Goal: Use online tool/utility: Utilize a website feature to perform a specific function

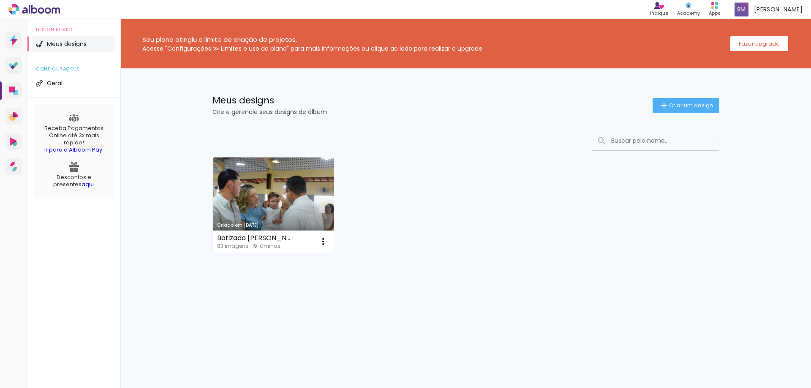
click at [244, 179] on link "Criado em [DATE]" at bounding box center [273, 204] width 121 height 95
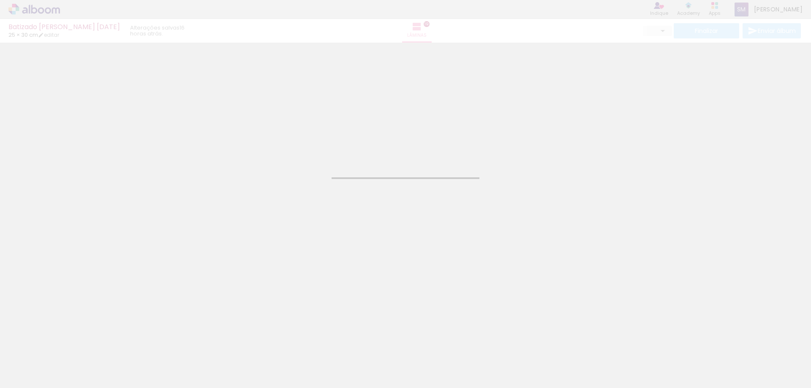
type input "JPG"
type input "Alta, 300 DPI"
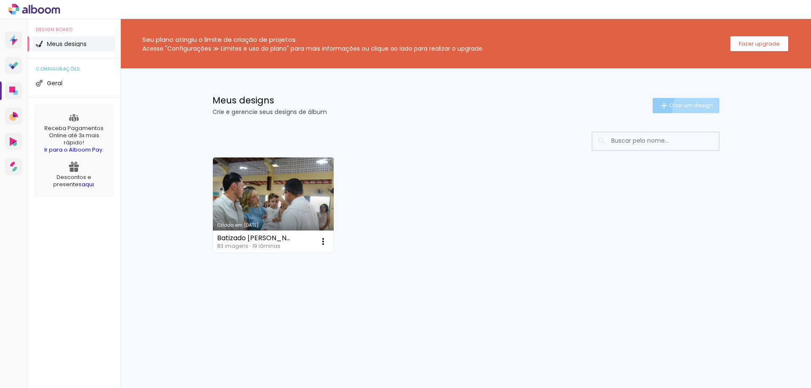
click at [699, 110] on paper-button "Criar um design" at bounding box center [685, 105] width 67 height 15
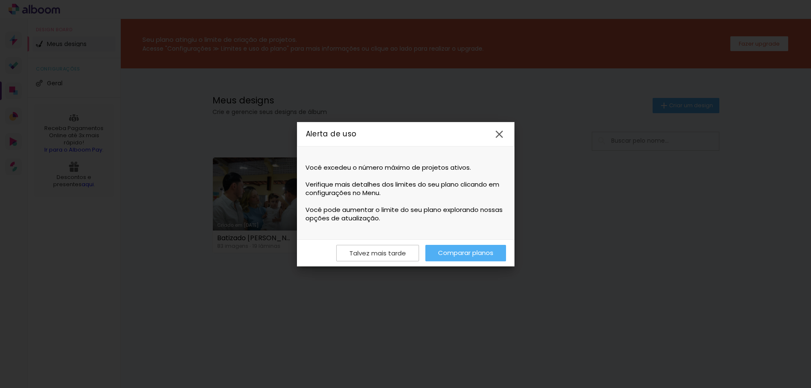
click at [461, 250] on link "Comparar planos" at bounding box center [465, 253] width 81 height 16
click at [504, 129] on iron-icon at bounding box center [499, 134] width 13 height 13
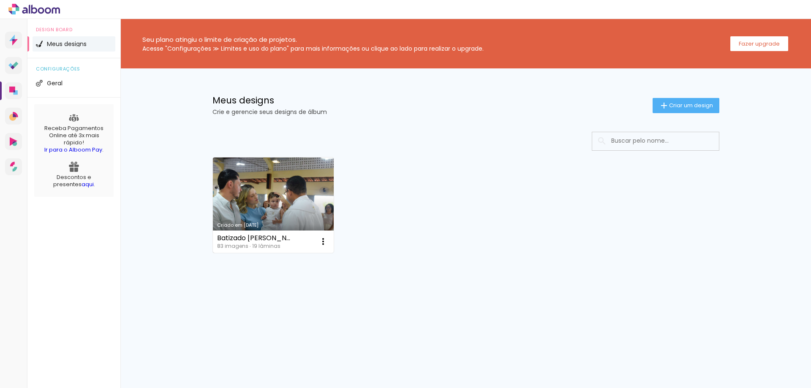
click at [309, 211] on link "Criado em [DATE]" at bounding box center [273, 204] width 121 height 95
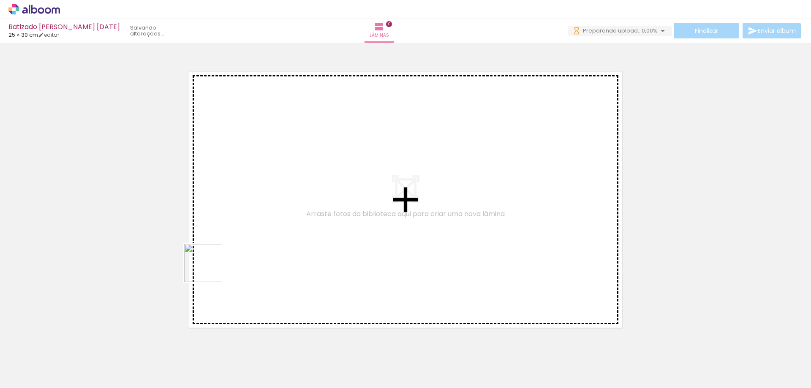
drag, startPoint x: 187, startPoint y: 366, endPoint x: 224, endPoint y: 222, distance: 149.1
click at [224, 222] on quentale-workspace at bounding box center [405, 194] width 811 height 388
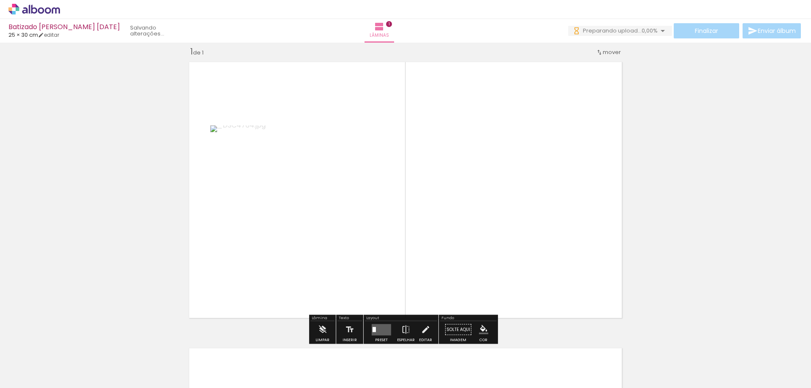
scroll to position [11, 0]
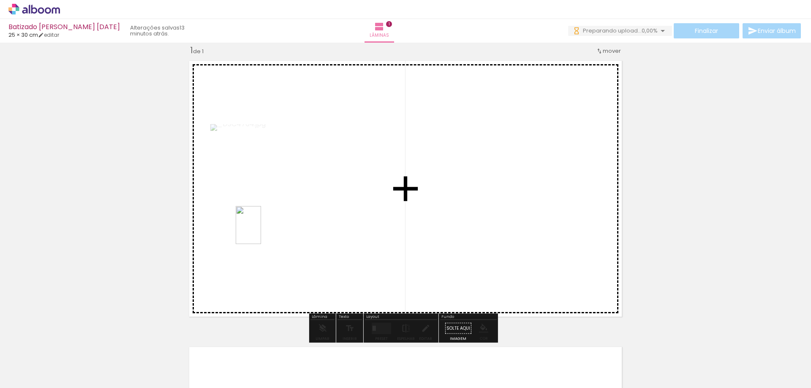
drag, startPoint x: 129, startPoint y: 370, endPoint x: 296, endPoint y: 217, distance: 226.8
click at [296, 217] on quentale-workspace at bounding box center [405, 194] width 811 height 388
drag, startPoint x: 96, startPoint y: 357, endPoint x: 445, endPoint y: 200, distance: 382.6
click at [408, 206] on quentale-workspace at bounding box center [405, 194] width 811 height 388
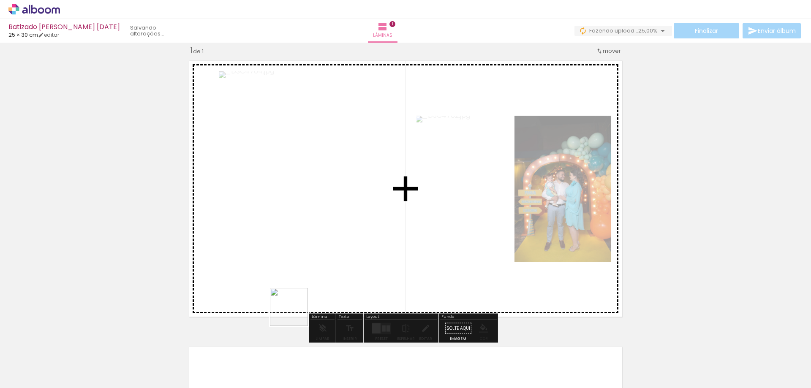
drag, startPoint x: 232, startPoint y: 359, endPoint x: 441, endPoint y: 230, distance: 245.7
click at [441, 230] on quentale-workspace at bounding box center [405, 194] width 811 height 388
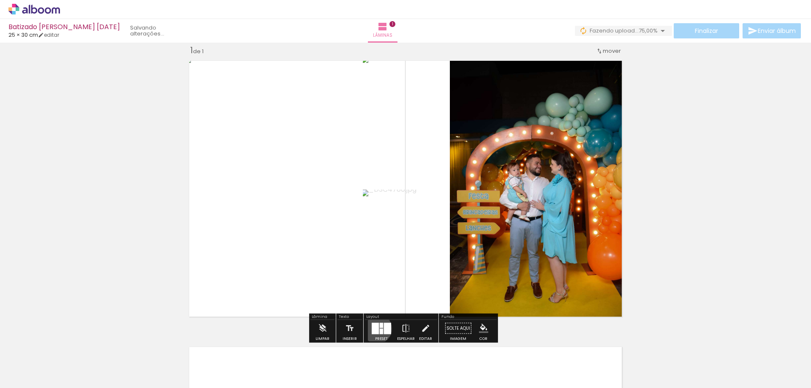
click at [375, 328] on div at bounding box center [375, 328] width 7 height 11
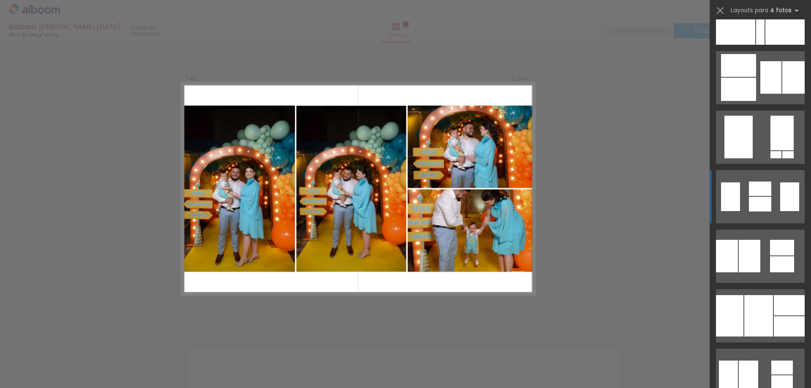
scroll to position [8570, 0]
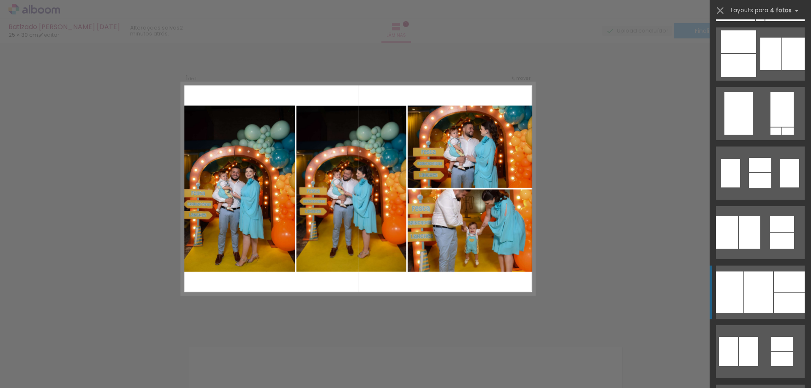
click at [748, 271] on quentale-layouter at bounding box center [760, 292] width 89 height 53
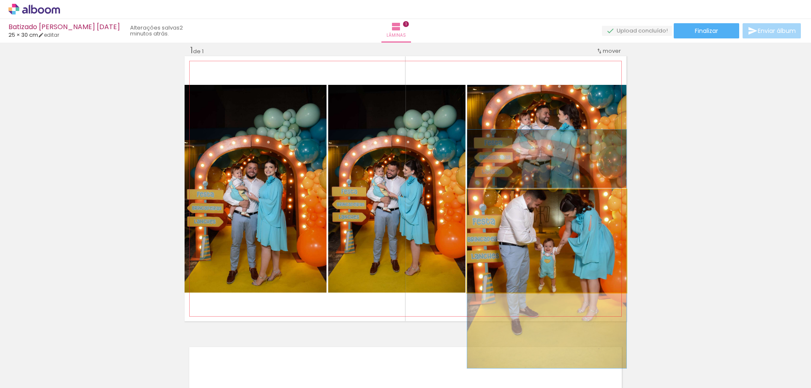
drag, startPoint x: 565, startPoint y: 264, endPoint x: 561, endPoint y: 272, distance: 8.9
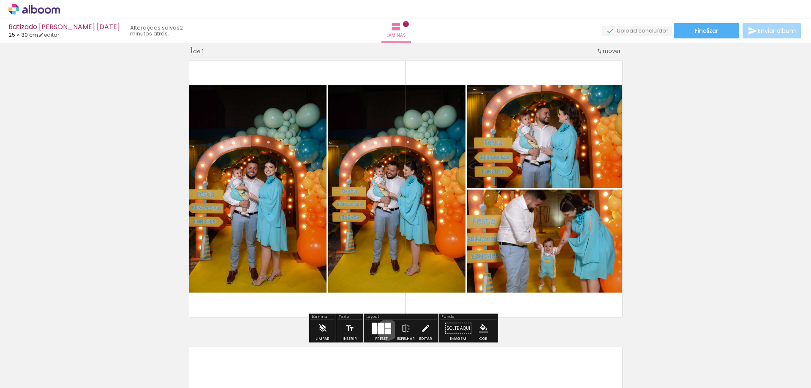
click at [385, 330] on div at bounding box center [388, 330] width 6 height 5
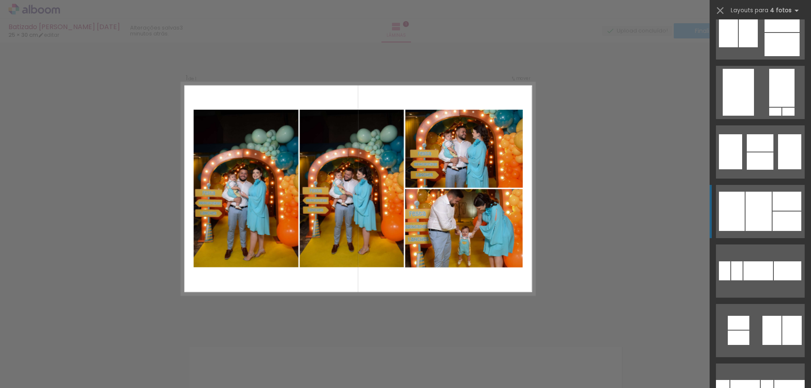
scroll to position [9064, 0]
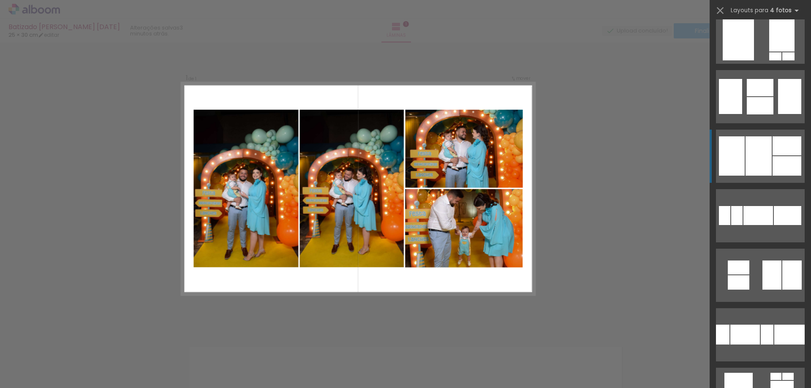
click at [787, 176] on quentale-layouter at bounding box center [760, 156] width 89 height 53
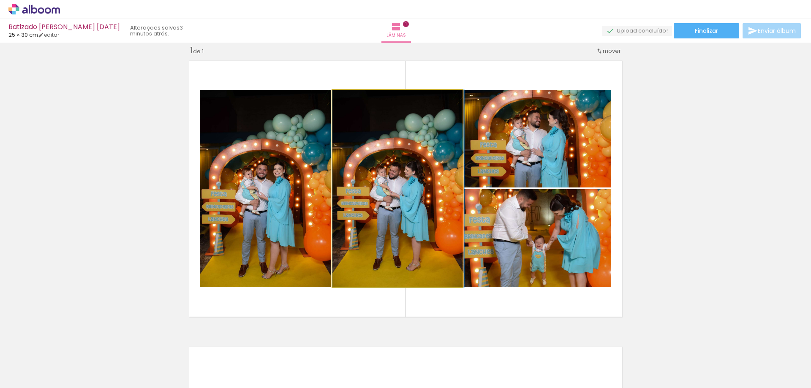
drag, startPoint x: 392, startPoint y: 249, endPoint x: 399, endPoint y: 248, distance: 7.2
drag, startPoint x: 402, startPoint y: 248, endPoint x: 412, endPoint y: 248, distance: 11.0
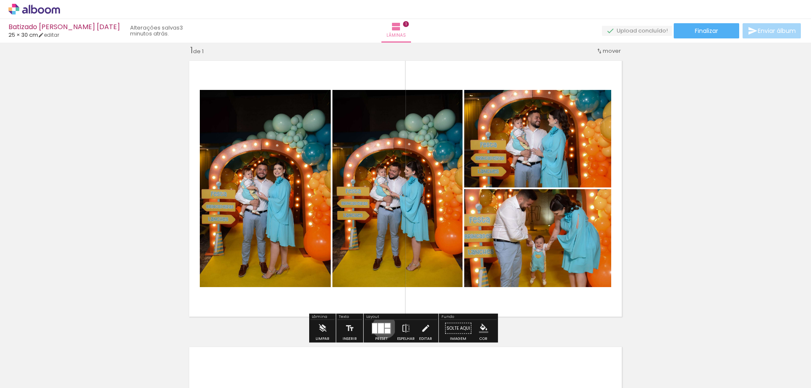
click at [382, 327] on quentale-layouter at bounding box center [381, 328] width 19 height 11
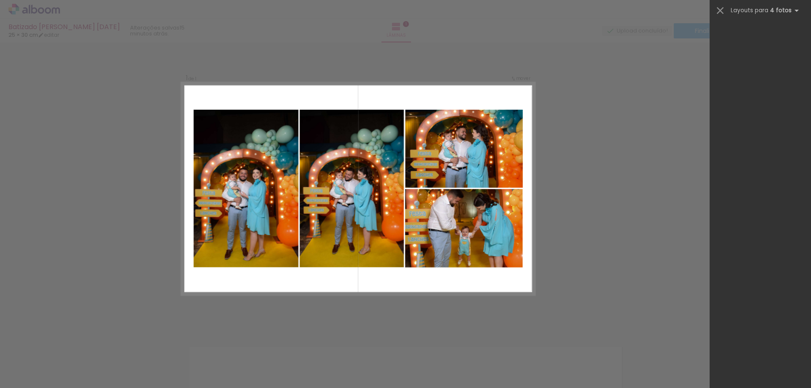
scroll to position [9167, 0]
